Goal: Information Seeking & Learning: Understand process/instructions

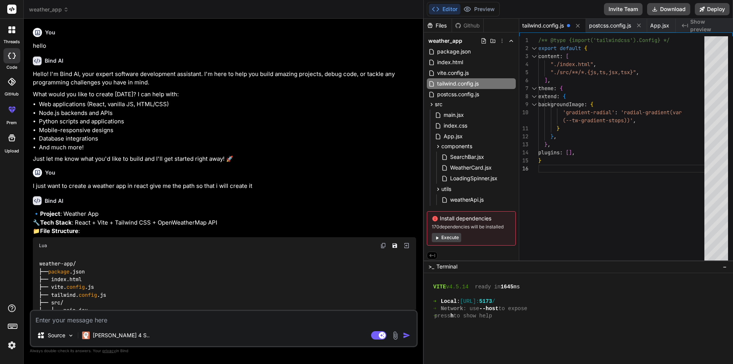
scroll to position [217, 0]
click at [547, 26] on span "tailwind.config.js" at bounding box center [543, 26] width 42 height 8
click at [546, 26] on span "tailwind.config.js" at bounding box center [543, 26] width 42 height 8
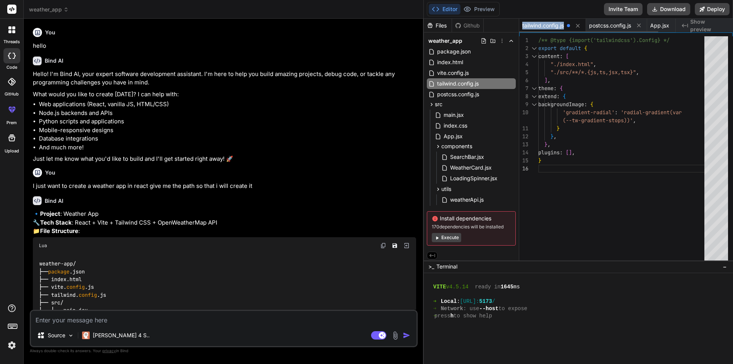
click at [546, 26] on span "tailwind.config.js" at bounding box center [543, 26] width 42 height 8
click at [571, 176] on div "/** @type {import('tailwindcss').Config} */ export default { content : [ "./ind…" at bounding box center [623, 149] width 171 height 227
click at [547, 27] on span "tailwind.config.js" at bounding box center [543, 26] width 42 height 8
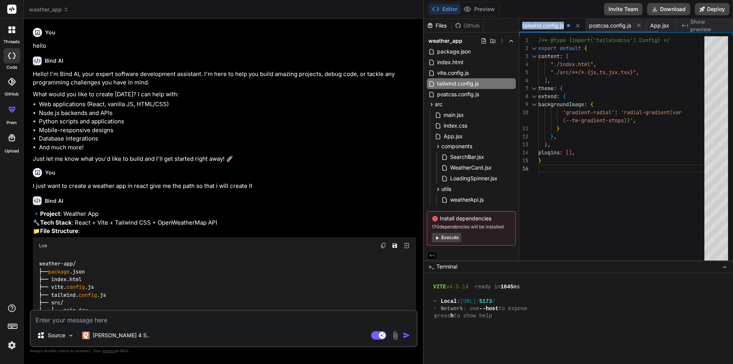
click at [547, 27] on span "tailwind.config.js" at bounding box center [543, 26] width 42 height 8
copy span "tailwind.config.js"
click at [538, 9] on div "Editor Preview Invite Team Download Deploy" at bounding box center [578, 9] width 309 height 19
click at [549, 170] on div "/** @type {import('tailwindcss').Config} */ export default { content : [ "./ind…" at bounding box center [623, 149] width 171 height 227
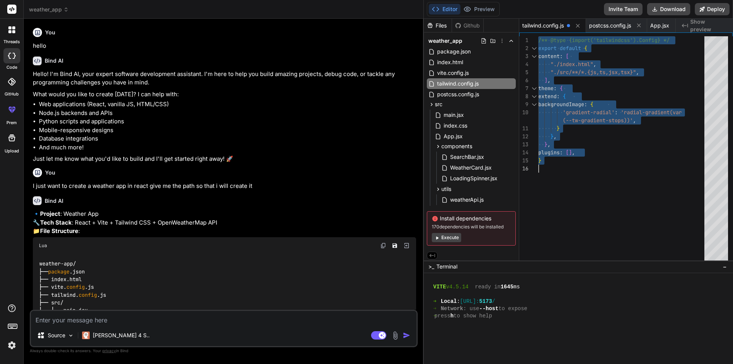
click at [556, 169] on div "/** @type {import('tailwindcss').Config} */ export default { content : [ "./ind…" at bounding box center [623, 149] width 171 height 227
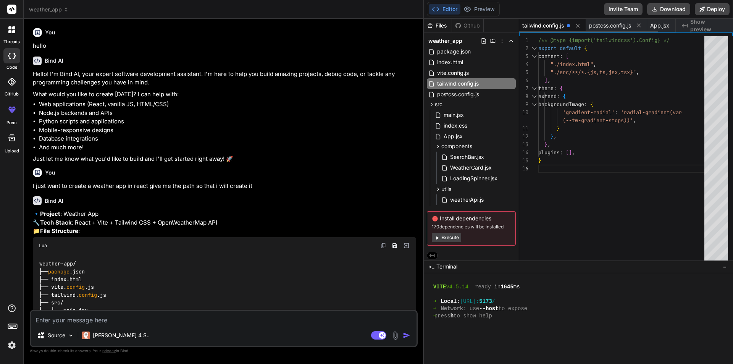
click at [554, 26] on span "tailwind.config.js" at bounding box center [543, 26] width 42 height 8
click at [578, 27] on icon at bounding box center [577, 26] width 6 height 6
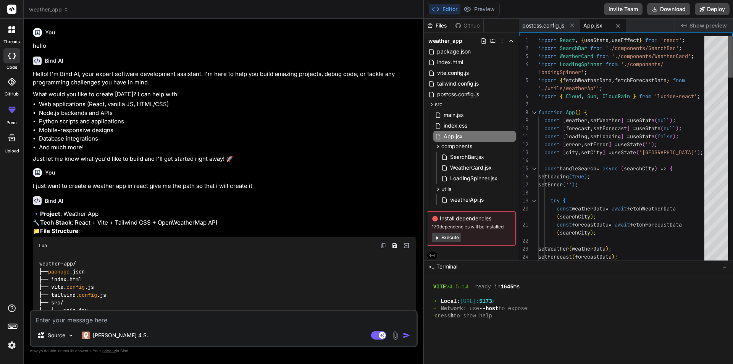
click at [732, 36] on div at bounding box center [730, 149] width 5 height 227
click at [549, 24] on span "postcss.config.js" at bounding box center [543, 26] width 42 height 8
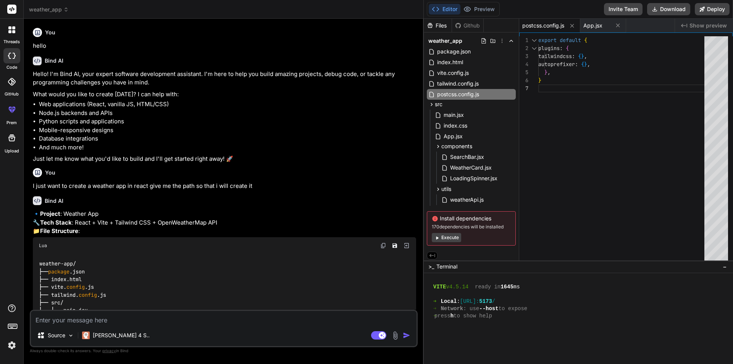
click at [557, 90] on div "} export default { plugins : { tailwindcss : { } , autoprefixer : { } , } ," at bounding box center [623, 149] width 171 height 227
click at [569, 82] on div "} export default { plugins : { tailwindcss : { } , autoprefixer : { } , } ," at bounding box center [623, 149] width 171 height 227
click at [541, 27] on span "postcss.config.js" at bounding box center [543, 26] width 42 height 8
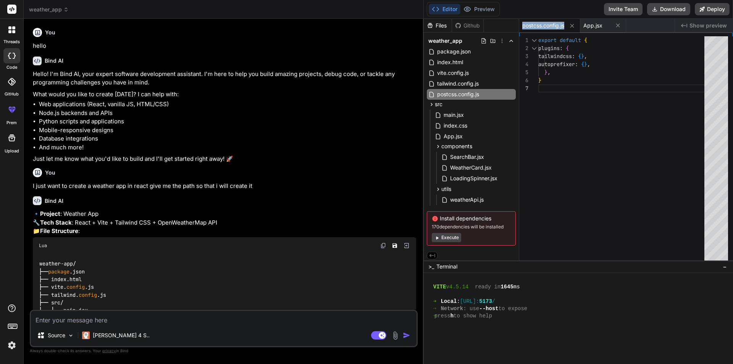
copy div "postcss.config.js"
click at [551, 89] on div "} export default { plugins : { tailwindcss : { } , autoprefixer : { } , } ," at bounding box center [623, 149] width 171 height 227
click at [547, 23] on span "postcss.config.js" at bounding box center [543, 26] width 42 height 8
click at [601, 26] on span "App.jsx" at bounding box center [592, 26] width 19 height 8
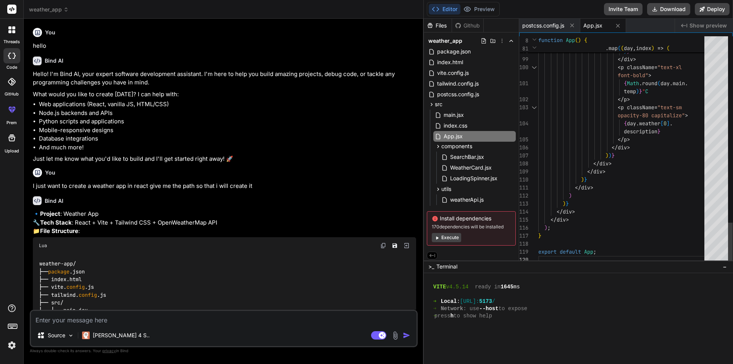
drag, startPoint x: 619, startPoint y: 247, endPoint x: 612, endPoint y: 250, distance: 7.0
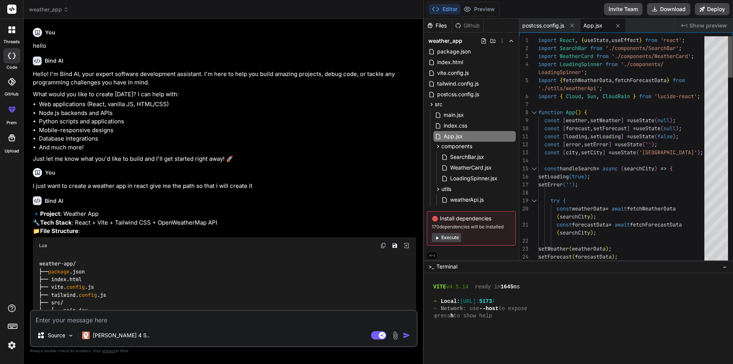
click at [732, 36] on div at bounding box center [730, 149] width 5 height 227
click at [547, 26] on span "postcss.config.js" at bounding box center [543, 26] width 42 height 8
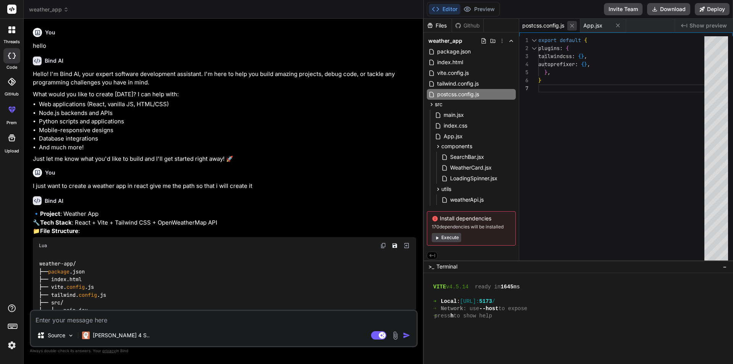
click at [574, 25] on icon at bounding box center [572, 26] width 6 height 6
type textarea "</div> ); } export default App;"
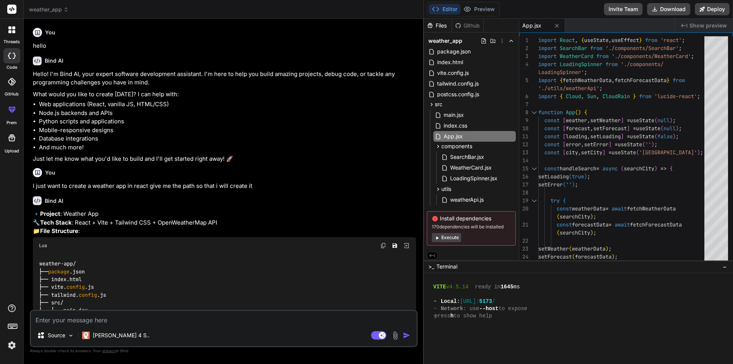
click at [536, 27] on span "App.jsx" at bounding box center [531, 26] width 19 height 8
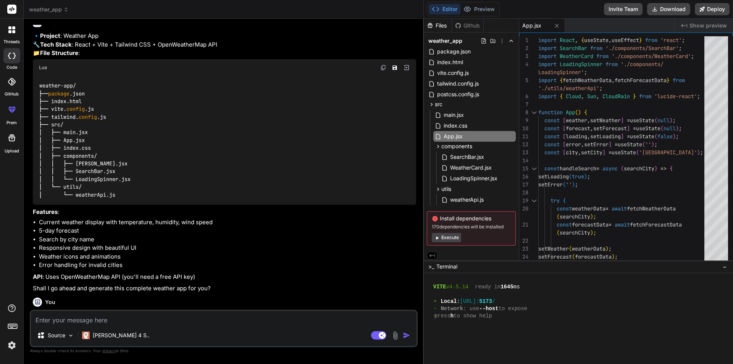
scroll to position [229, 0]
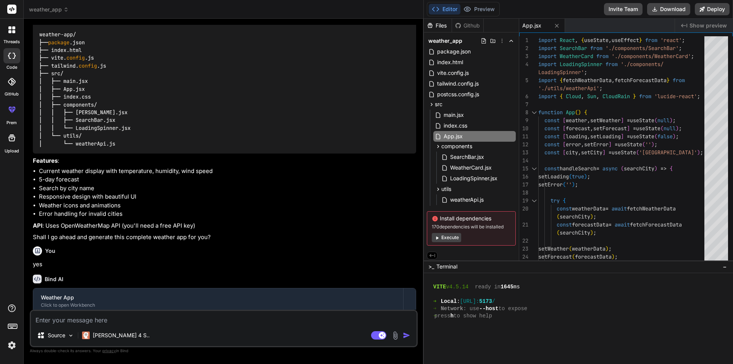
click at [105, 321] on textarea at bounding box center [223, 318] width 385 height 14
paste textarea "[plugin:vite:css] Failed to load PostCSS config (searchPath: D:/Practice/ReactA…"
type textarea "[plugin:vite:css] Failed to load PostCSS config (searchPath: D:/Practice/ReactA…"
type textarea "x"
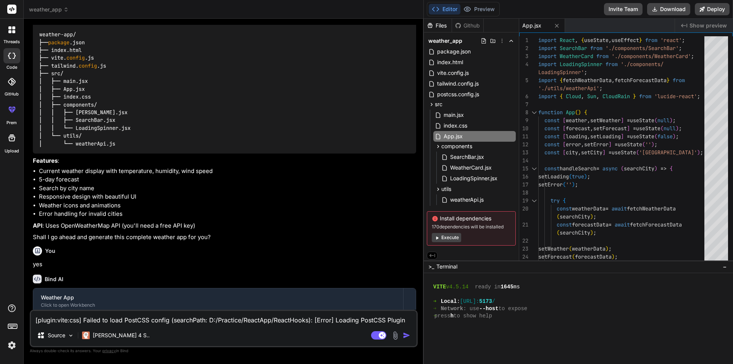
scroll to position [56, 0]
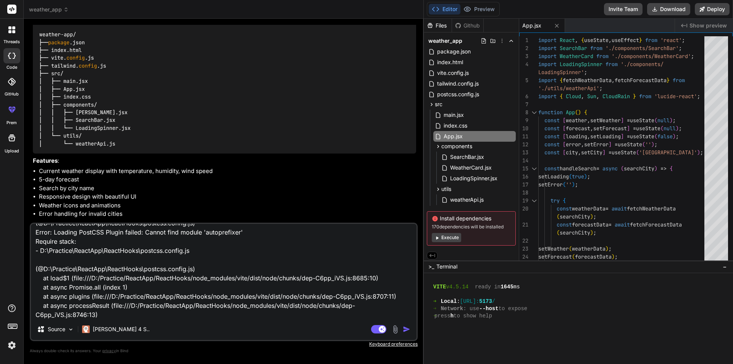
type textarea "[plugin:vite:css] Failed to load PostCSS config (searchPath: D:/Practice/ReactA…"
type textarea "x"
type textarea "[plugin:vite:css] Failed to load PostCSS config (searchPath: D:/Practice/ReactA…"
type textarea "x"
type textarea "[plugin:vite:css] Failed to load PostCSS config (searchPath: D:/Practice/ReactA…"
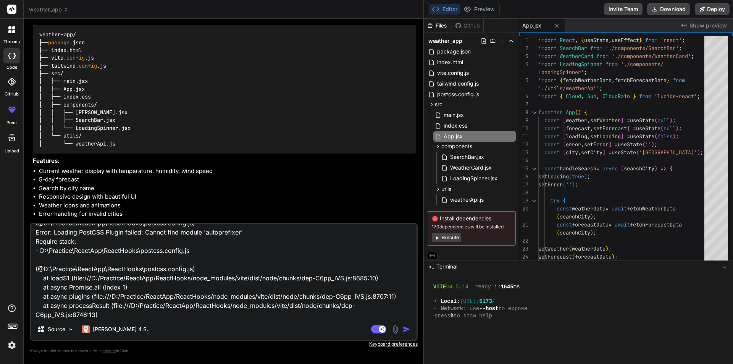
type textarea "x"
type textarea "[plugin:vite:css] Failed to load PostCSS config (searchPath: D:/Practice/ReactA…"
type textarea "x"
type textarea "[plugin:vite:css] Failed to load PostCSS config (searchPath: D:/Practice/ReactA…"
type textarea "x"
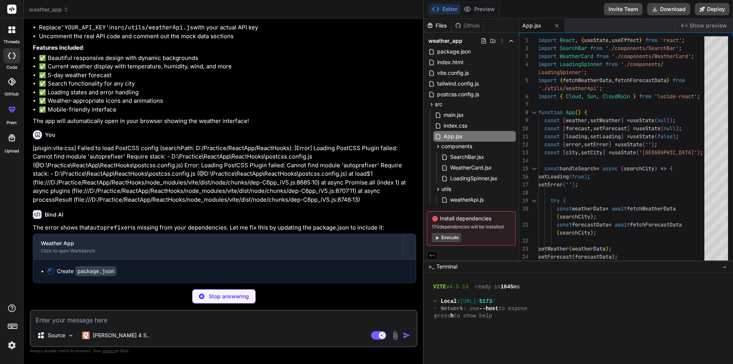
scroll to position [784, 0]
type textarea "x"
type textarea ""postcss": "^[DATE]", "tailwindcss": "^3.3.0", "vite": "^4.4.5" } }"
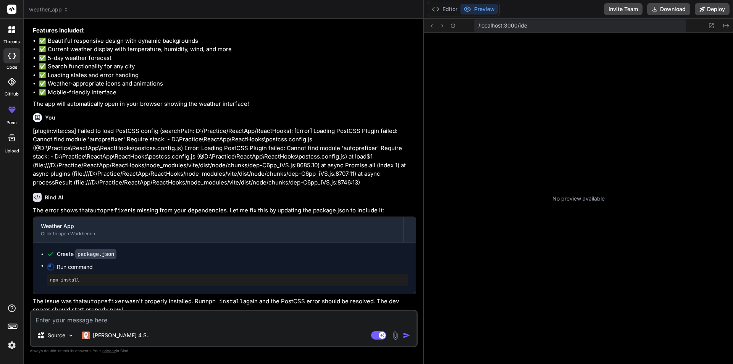
scroll to position [355, 0]
type textarea "x"
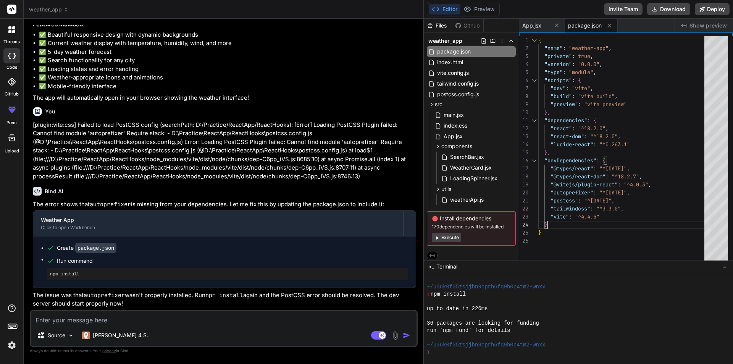
scroll to position [0, 0]
click at [560, 219] on div ""type" : "module" , { "name" : "weather-app" , "private" : true , "version" : "…" at bounding box center [623, 149] width 171 height 227
click at [572, 207] on div ""type" : "module" , { "name" : "weather-app" , "private" : true , "version" : "…" at bounding box center [623, 149] width 171 height 227
click at [570, 201] on div ""type" : "module" , { "name" : "weather-app" , "private" : true , "version" : "…" at bounding box center [623, 149] width 171 height 227
click at [573, 193] on div ""type" : "module" , { "name" : "weather-app" , "private" : true , "version" : "…" at bounding box center [623, 149] width 171 height 227
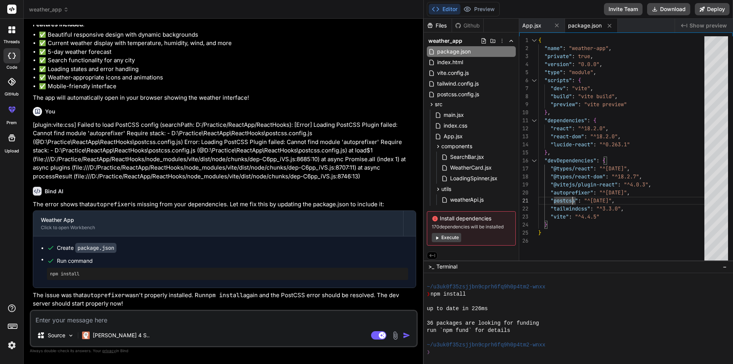
click at [573, 248] on div ""type" : "module" , { "name" : "weather-app" , "private" : true , "version" : "…" at bounding box center [623, 149] width 171 height 227
click at [575, 192] on div ""type" : "module" , { "name" : "weather-app" , "private" : true , "version" : "…" at bounding box center [623, 149] width 171 height 227
type textarea ""postcss": "^[DATE]", "tailwindcss": "^3.3.0", "vite": "^4.4.5" } }"
click at [566, 242] on div ""type" : "module" , { "name" : "weather-app" , "private" : true , "version" : "…" at bounding box center [623, 149] width 171 height 227
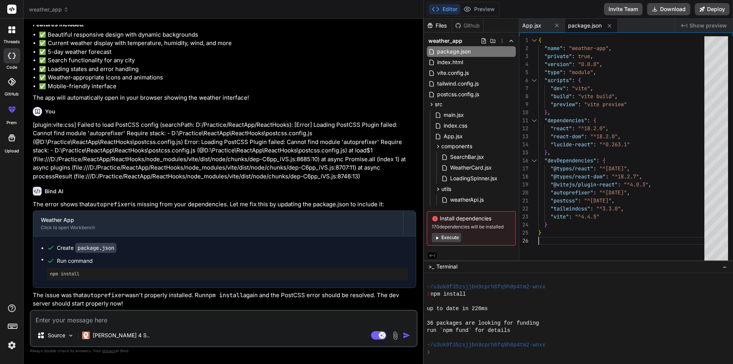
click at [66, 322] on textarea at bounding box center [223, 318] width 385 height 14
paste textarea "[plugin:vite:css] [postcss] It looks like you're trying to use `tailwindcss` di…"
type textarea "[plugin:vite:css] [postcss] It looks like you're trying to use `tailwindcss` di…"
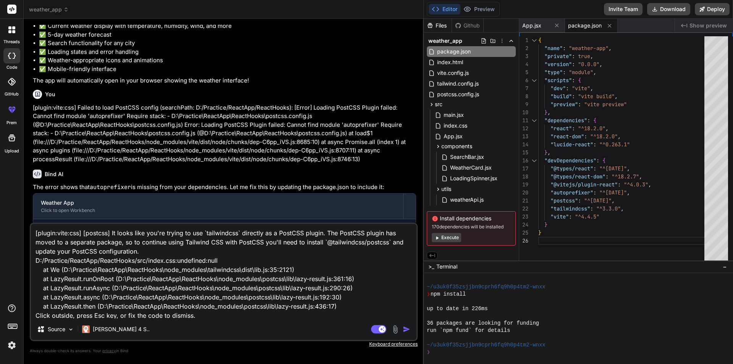
scroll to position [10, 0]
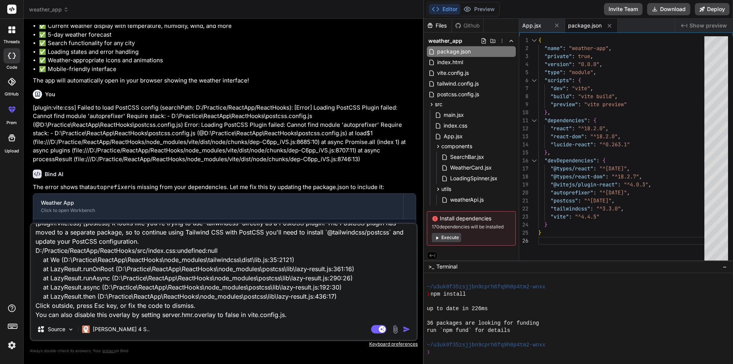
type textarea "x"
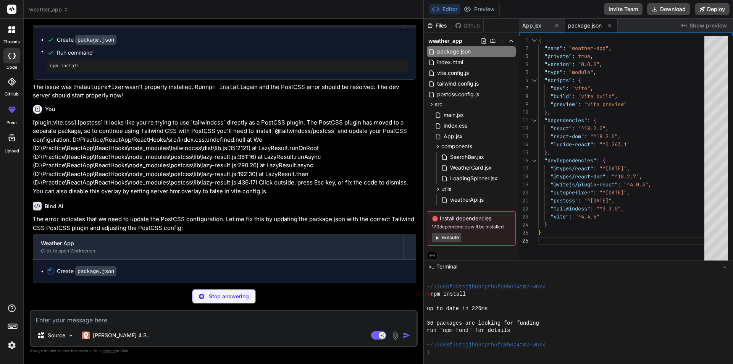
scroll to position [1015, 0]
type textarea "x"
type textarea ""autoprefixer": "^[DATE]", "postcss": "^[DATE]", "tailwindcss": "^3.3.0", "vite…"
type textarea "x"
type textarea "export default { plugins: { '@tailwindcss/postcss': {}, autoprefixer: {}, }, }"
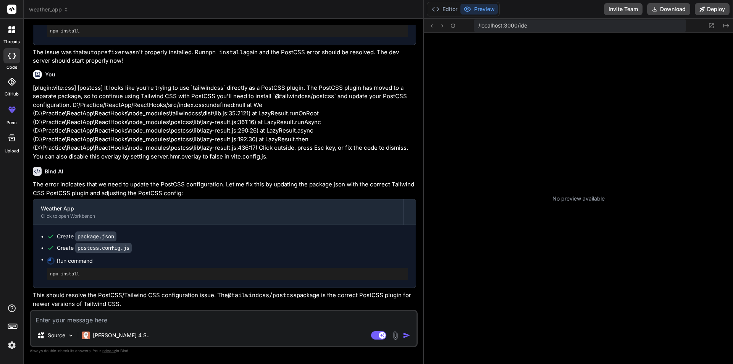
scroll to position [529, 0]
type textarea "x"
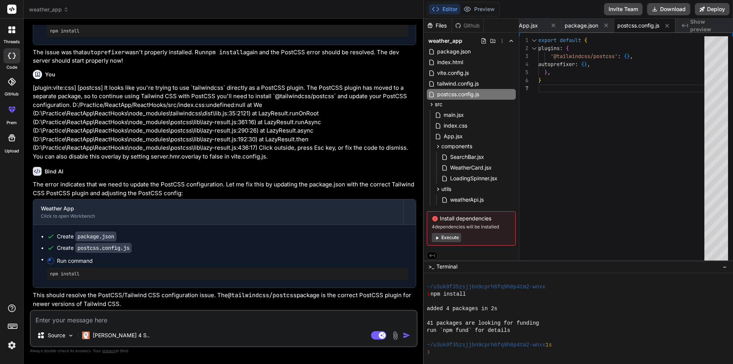
scroll to position [2, 0]
